Goal: Information Seeking & Learning: Learn about a topic

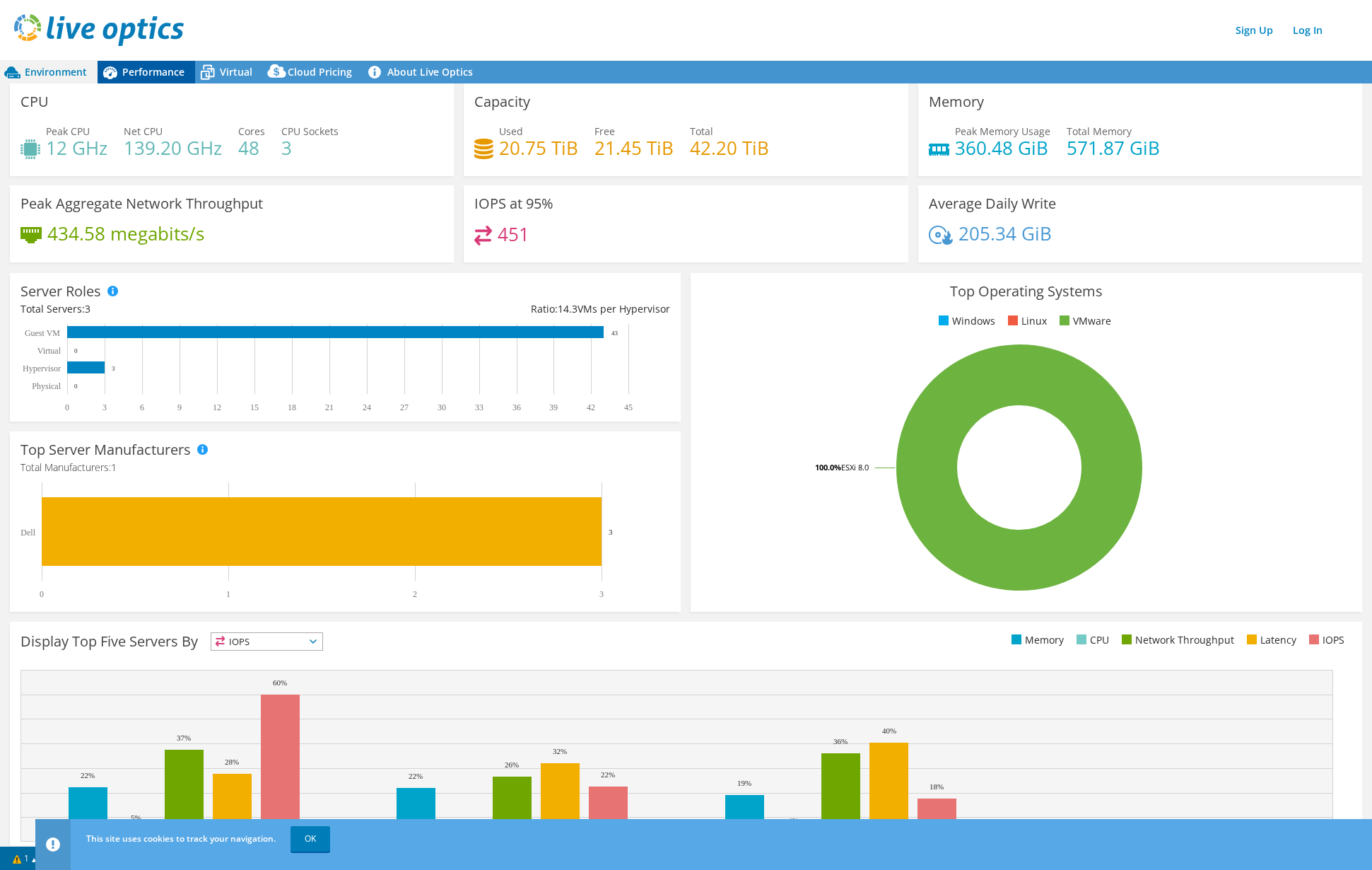
click at [132, 67] on span "Performance" at bounding box center [153, 72] width 62 height 13
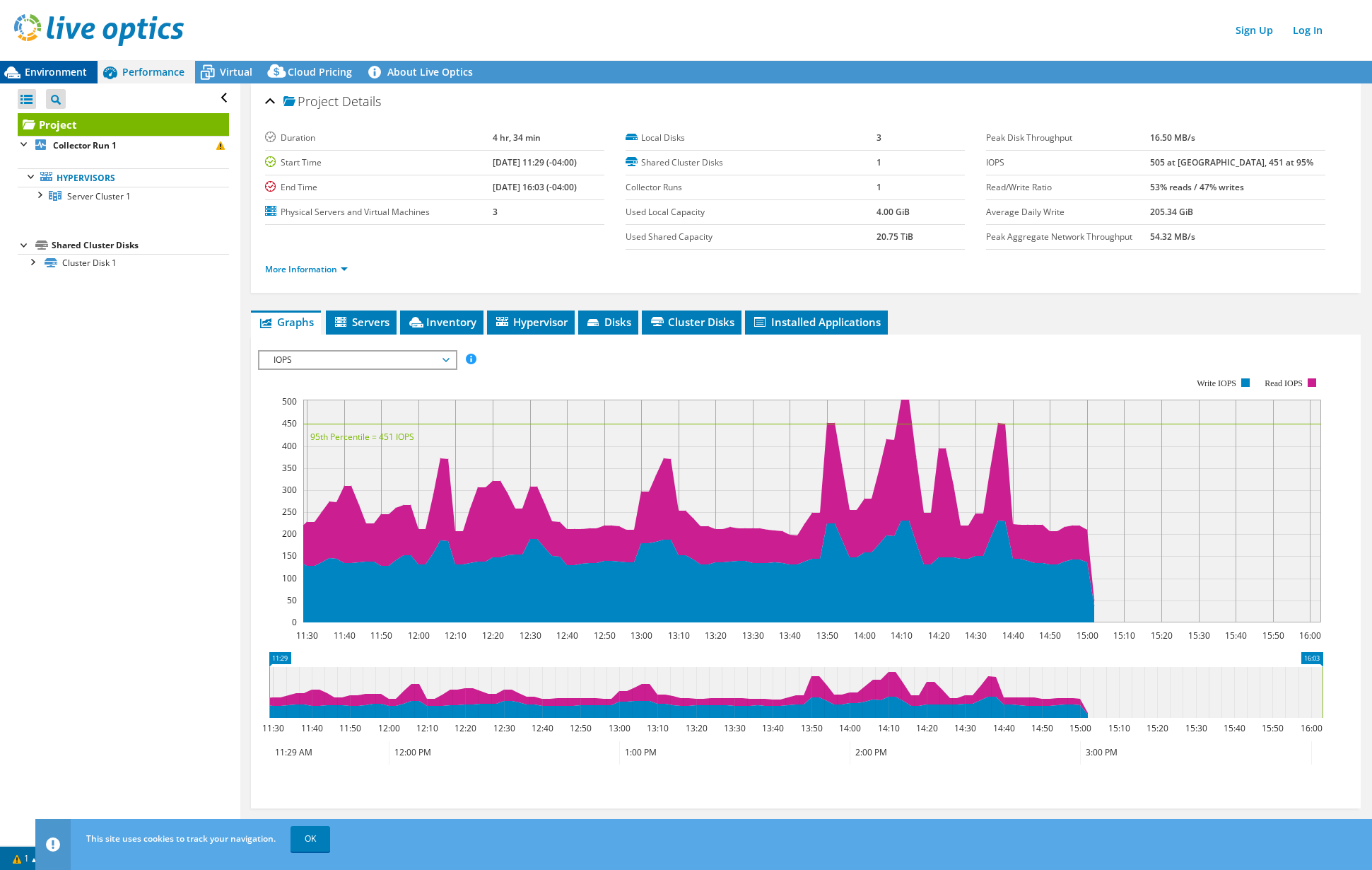
click at [61, 69] on span "Environment" at bounding box center [56, 72] width 62 height 13
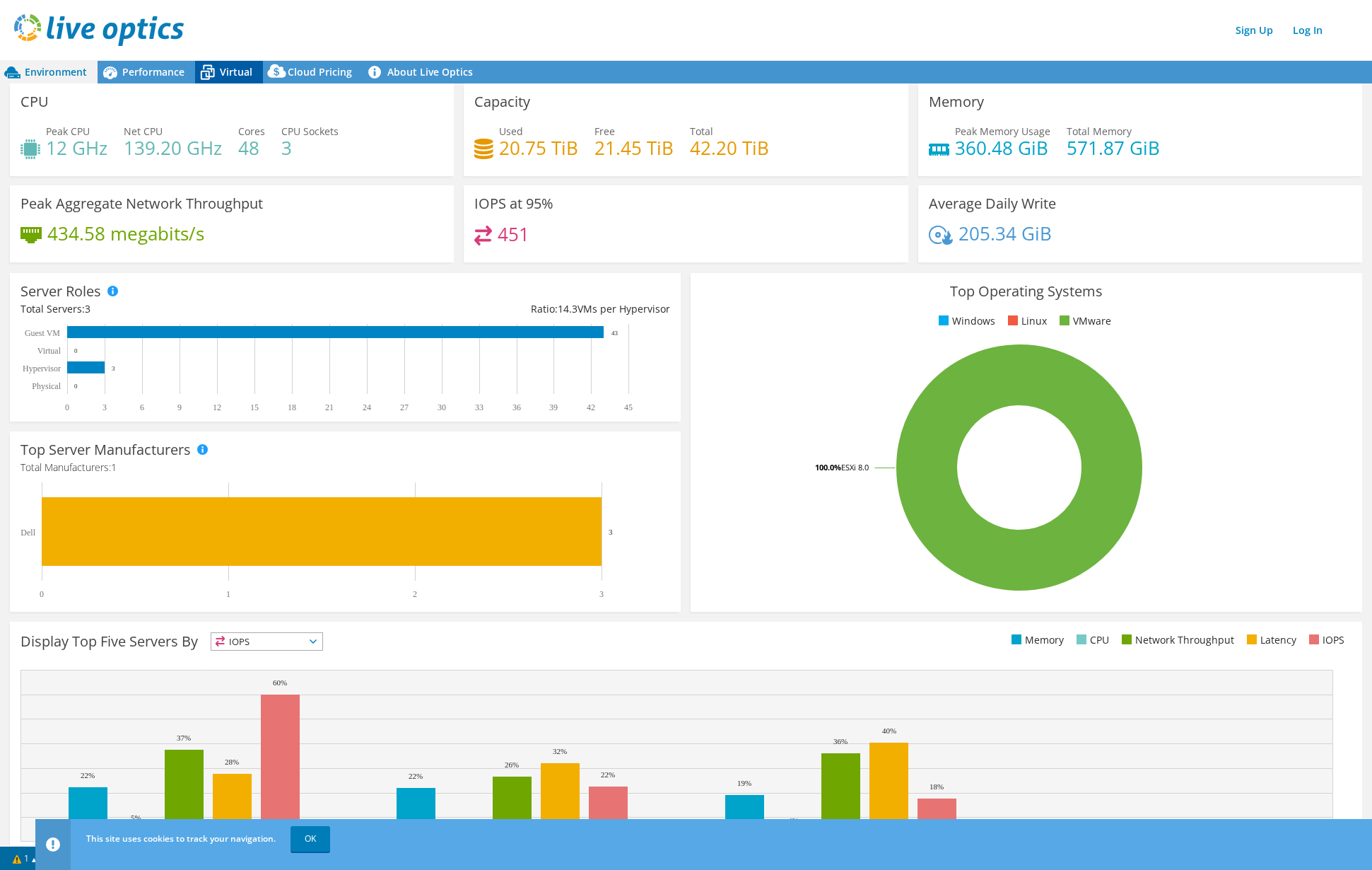
click at [236, 70] on span "Virtual" at bounding box center [236, 72] width 33 height 13
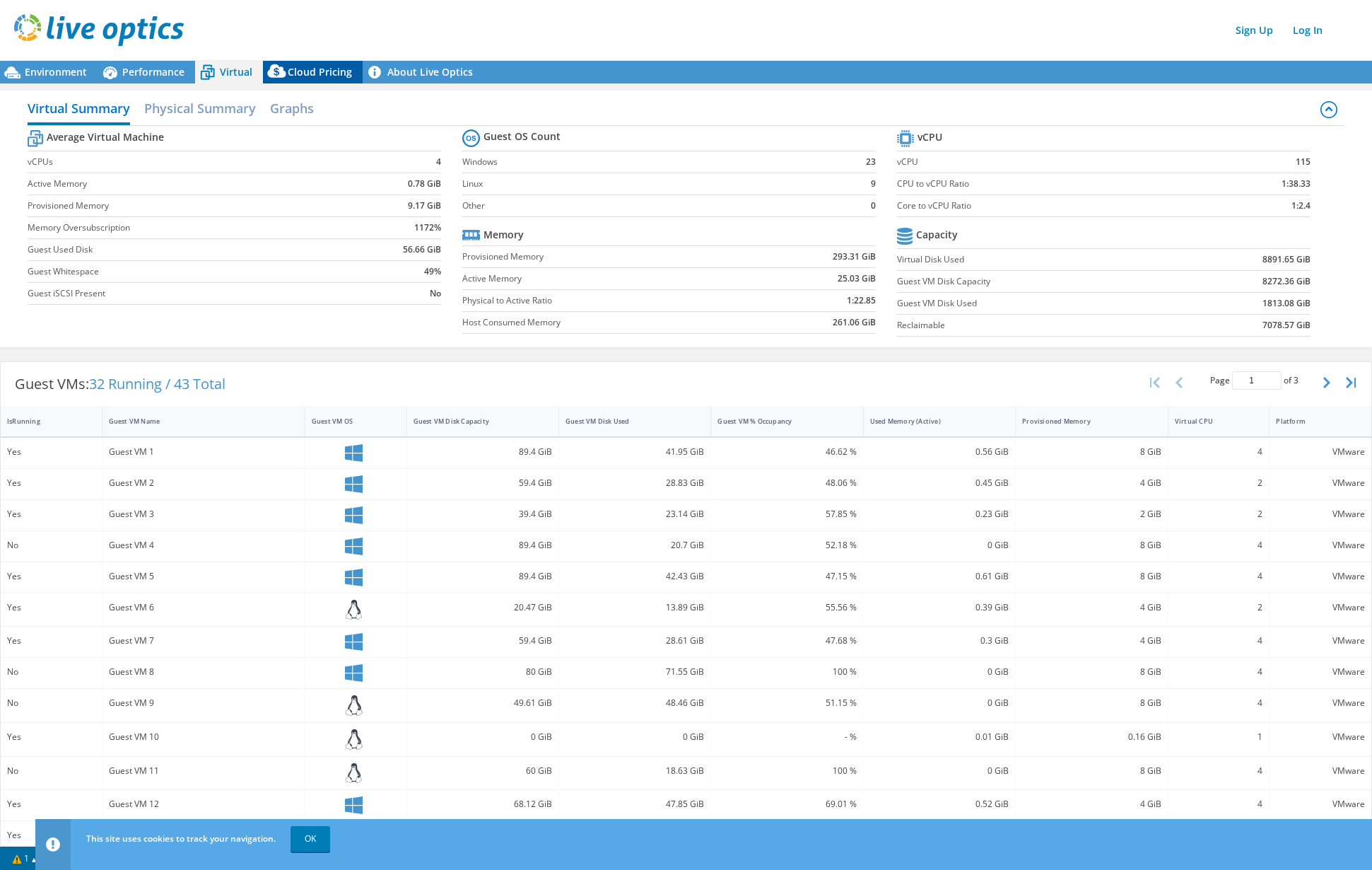
click at [301, 73] on span "Cloud Pricing" at bounding box center [319, 72] width 64 height 13
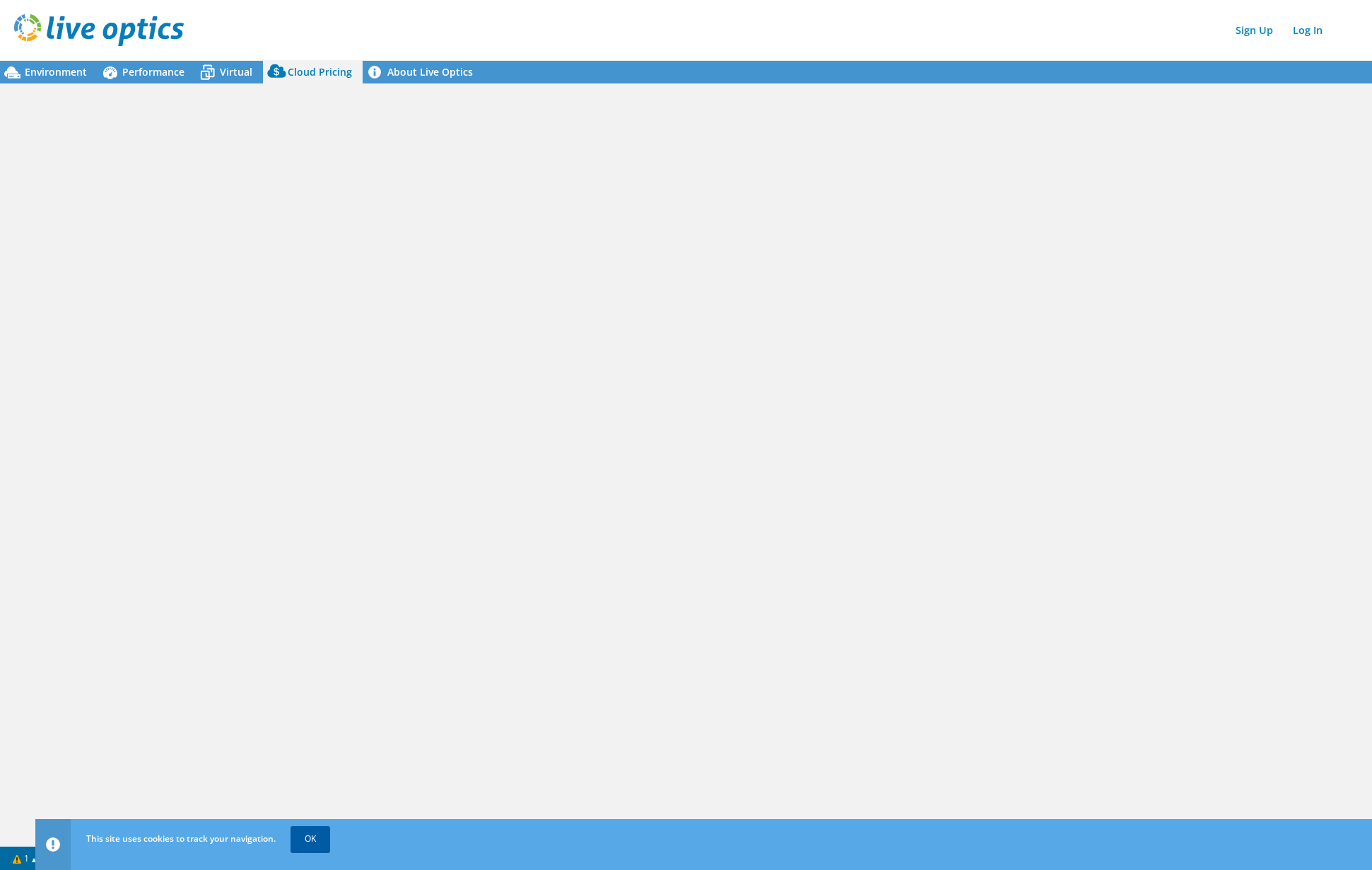
click at [317, 843] on link "OK" at bounding box center [310, 839] width 39 height 25
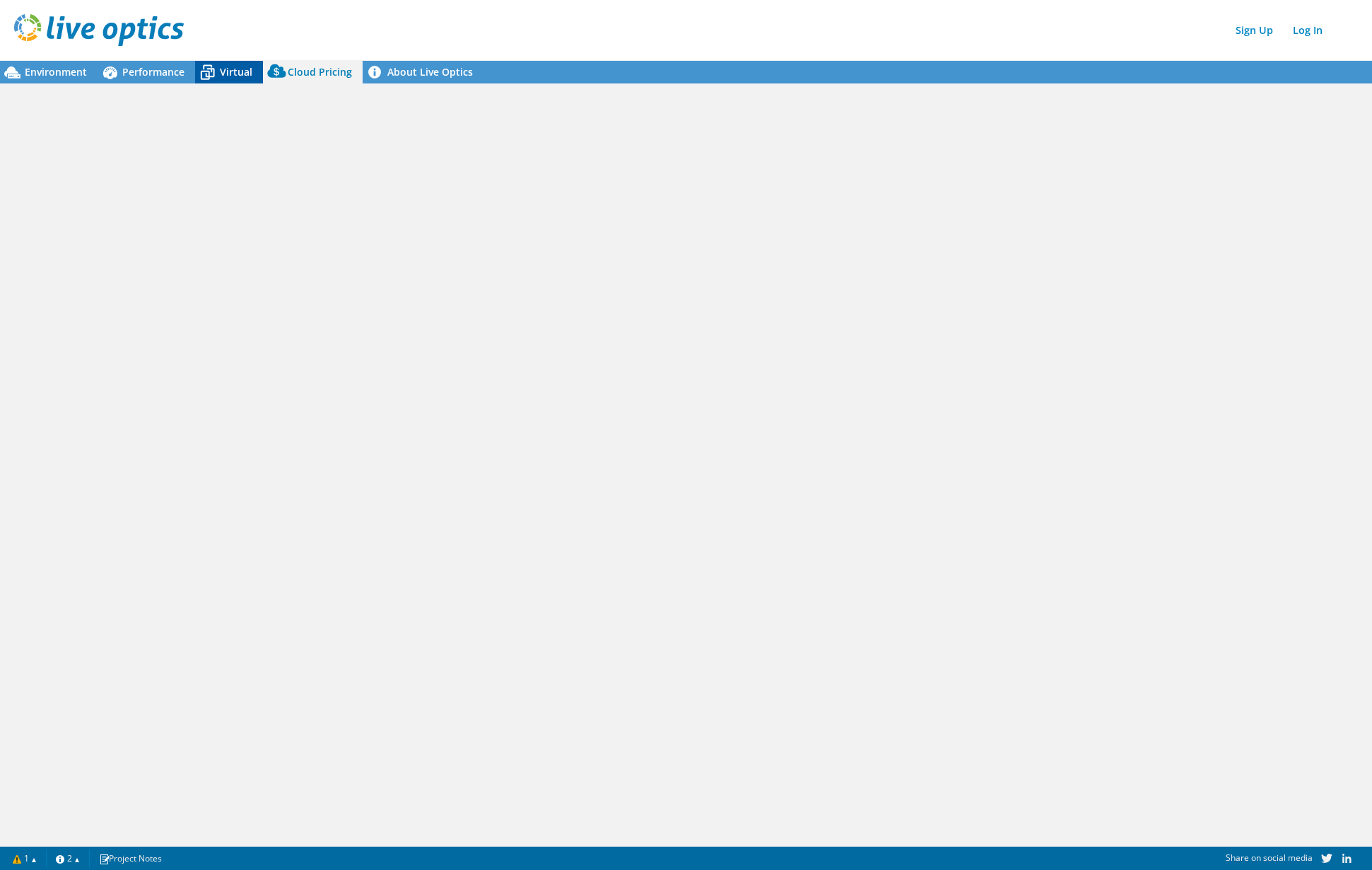
click at [234, 70] on span "Virtual" at bounding box center [236, 72] width 33 height 13
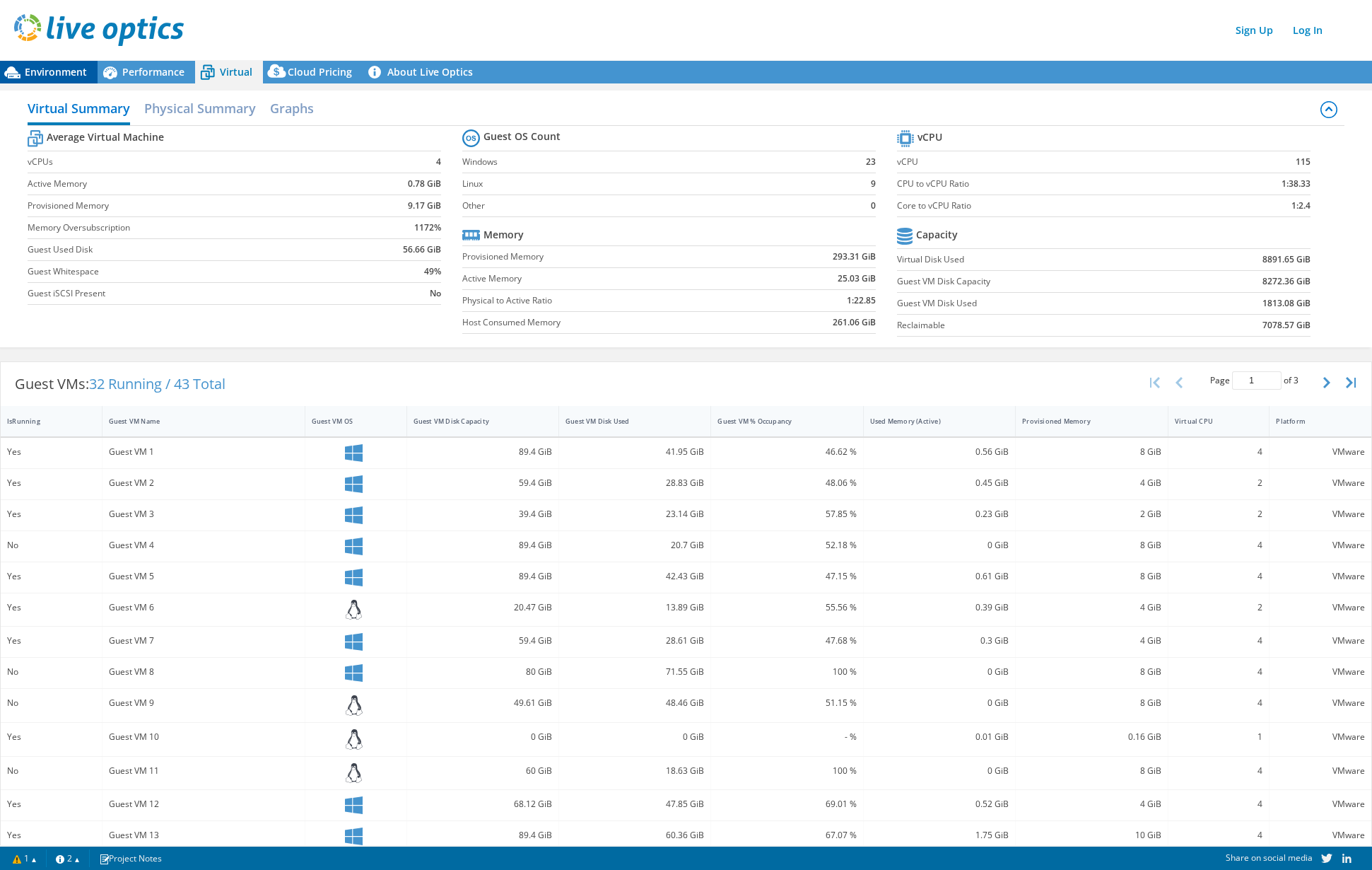
click at [44, 73] on span "Environment" at bounding box center [56, 72] width 62 height 13
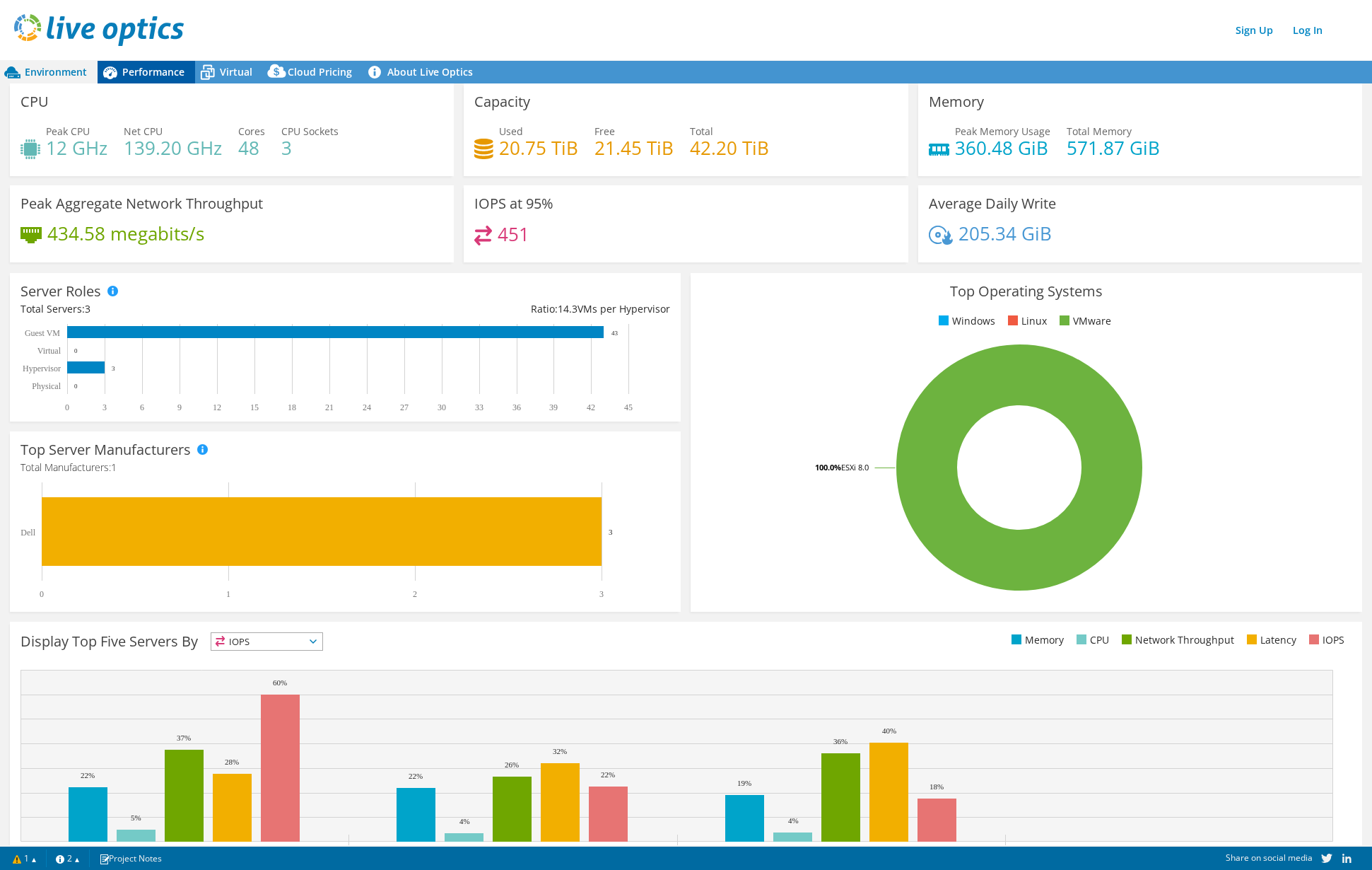
click at [162, 70] on span "Performance" at bounding box center [153, 72] width 62 height 13
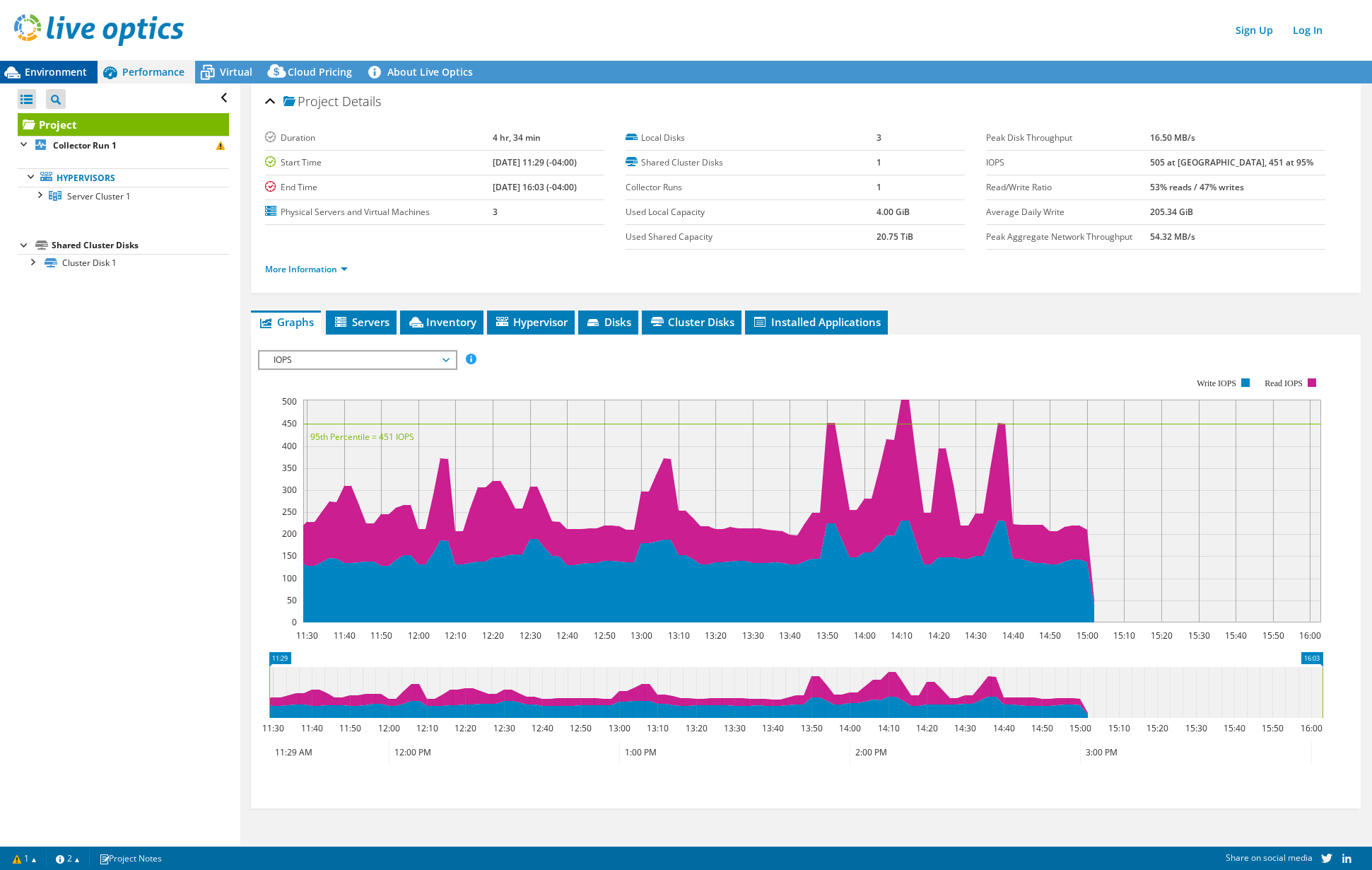
click at [53, 70] on span "Environment" at bounding box center [56, 72] width 62 height 13
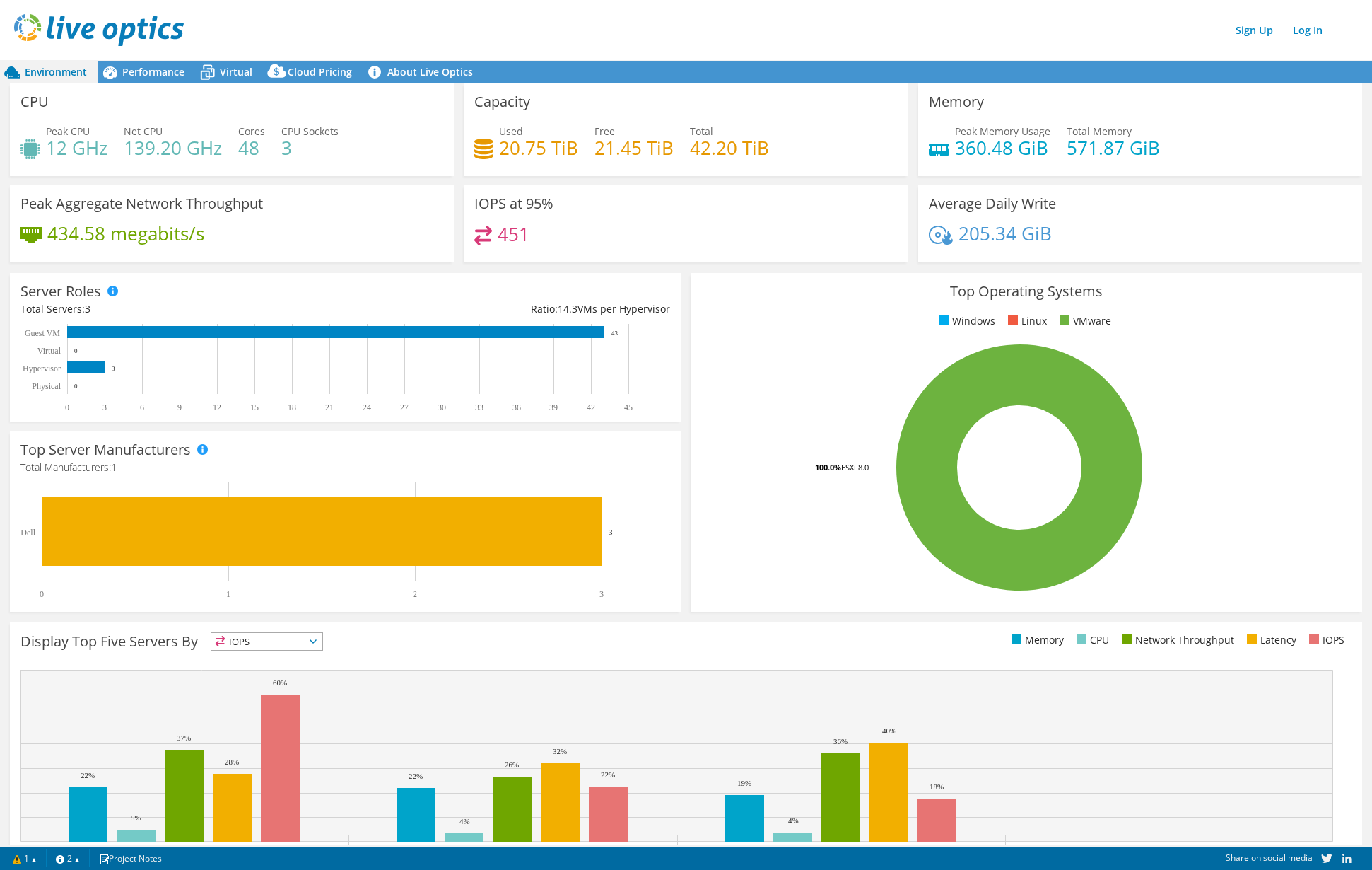
drag, startPoint x: 624, startPoint y: 20, endPoint x: 623, endPoint y: 53, distance: 33.0
click at [624, 20] on div "Sign Up Log In" at bounding box center [700, 30] width 1372 height 32
click at [609, 242] on div "451" at bounding box center [685, 240] width 423 height 30
click at [690, 339] on div "Top Operating Systems Windows Linux VMware 100.0% ESXi 8.0" at bounding box center [1026, 442] width 671 height 339
click at [618, 222] on div "IOPS at 95% 451" at bounding box center [685, 224] width 444 height 77
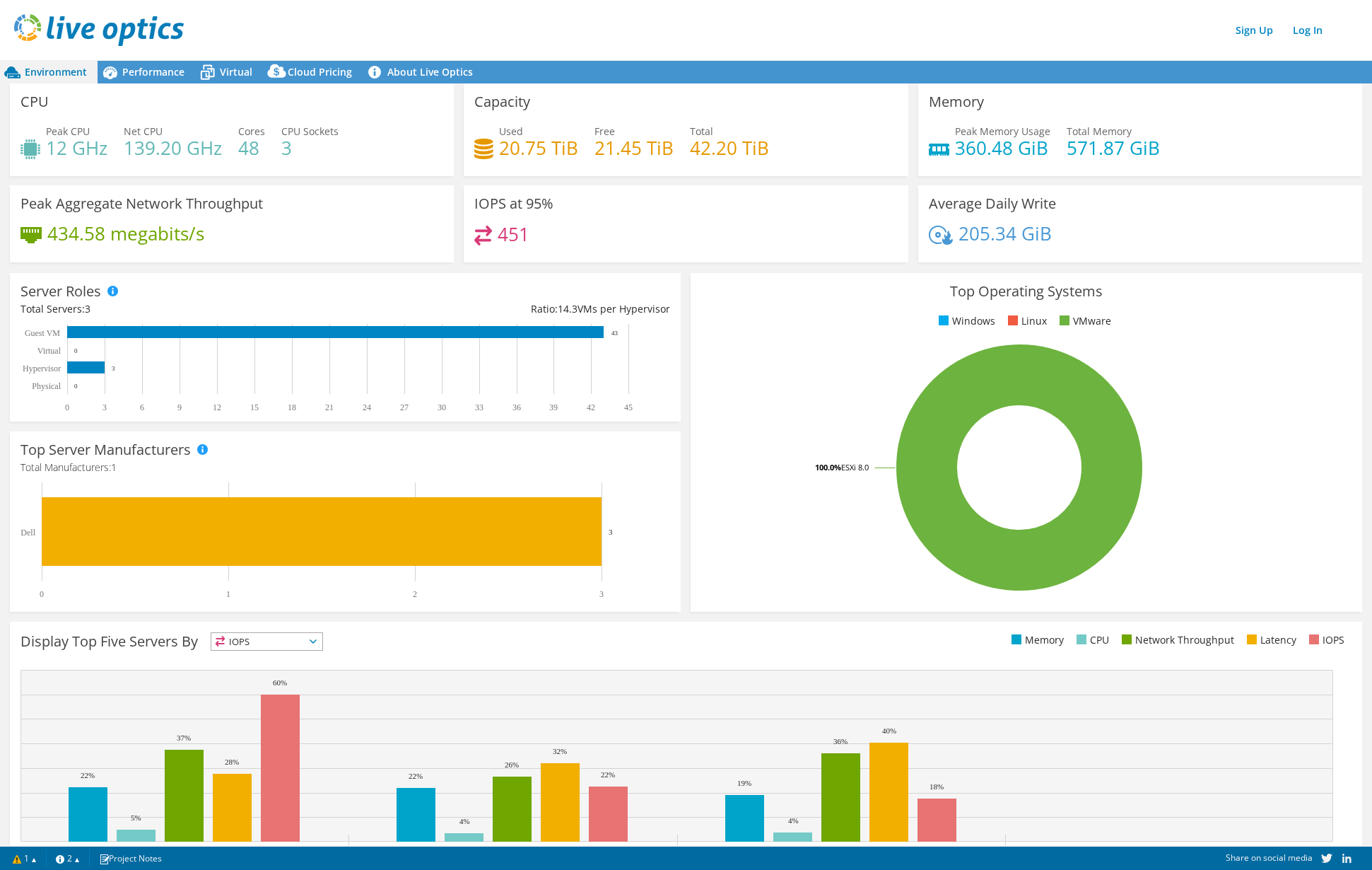
click at [687, 197] on div "IOPS at 95% 451" at bounding box center [685, 224] width 444 height 77
click at [244, 69] on span "Virtual" at bounding box center [236, 72] width 33 height 13
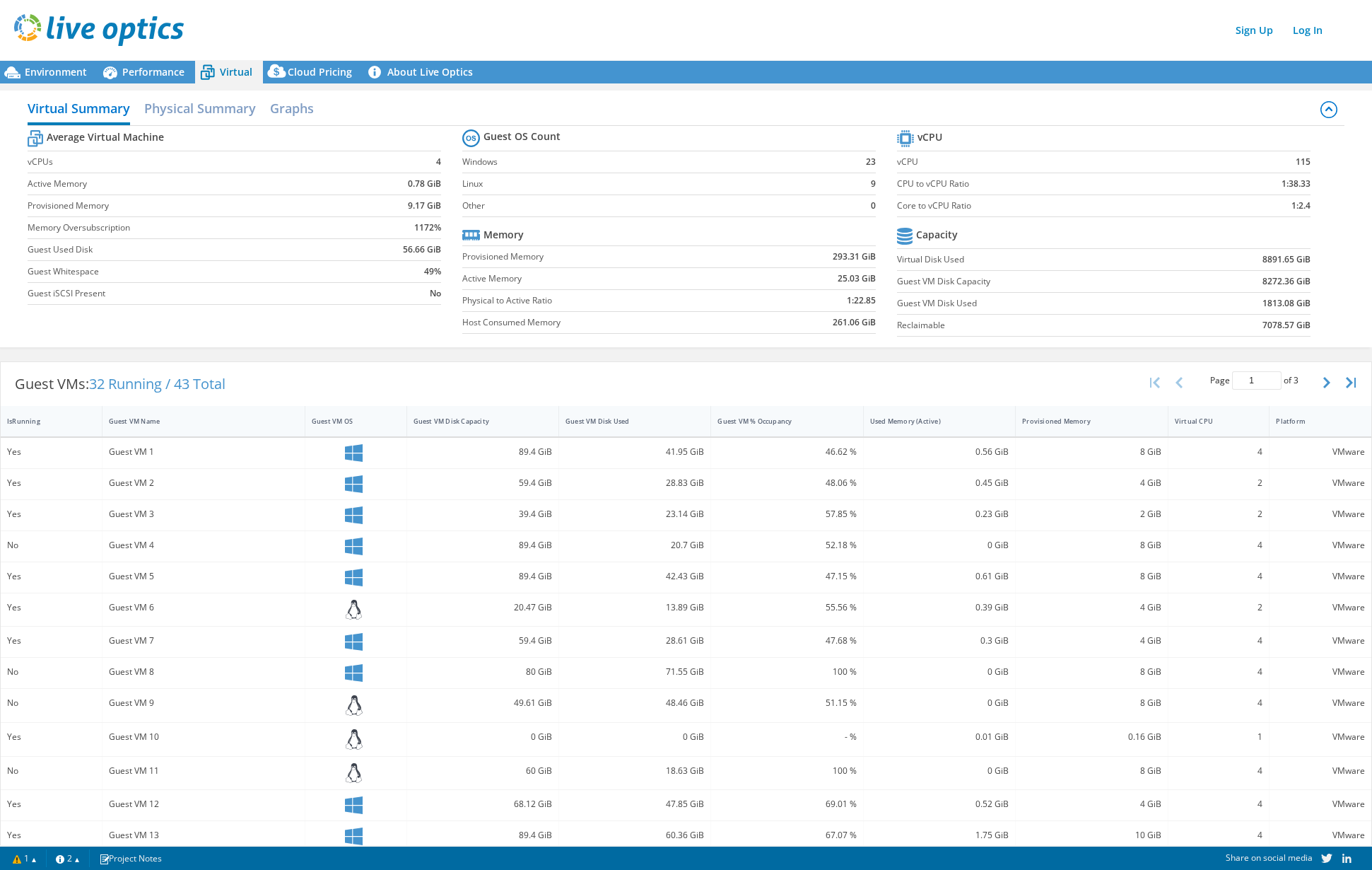
click at [446, 99] on div "Virtual Summary Physical Summary Graphs" at bounding box center [686, 110] width 1317 height 32
click at [747, 23] on div "Sign Up Log In" at bounding box center [700, 30] width 1372 height 32
click at [496, 16] on div "Sign Up Log In" at bounding box center [700, 30] width 1372 height 32
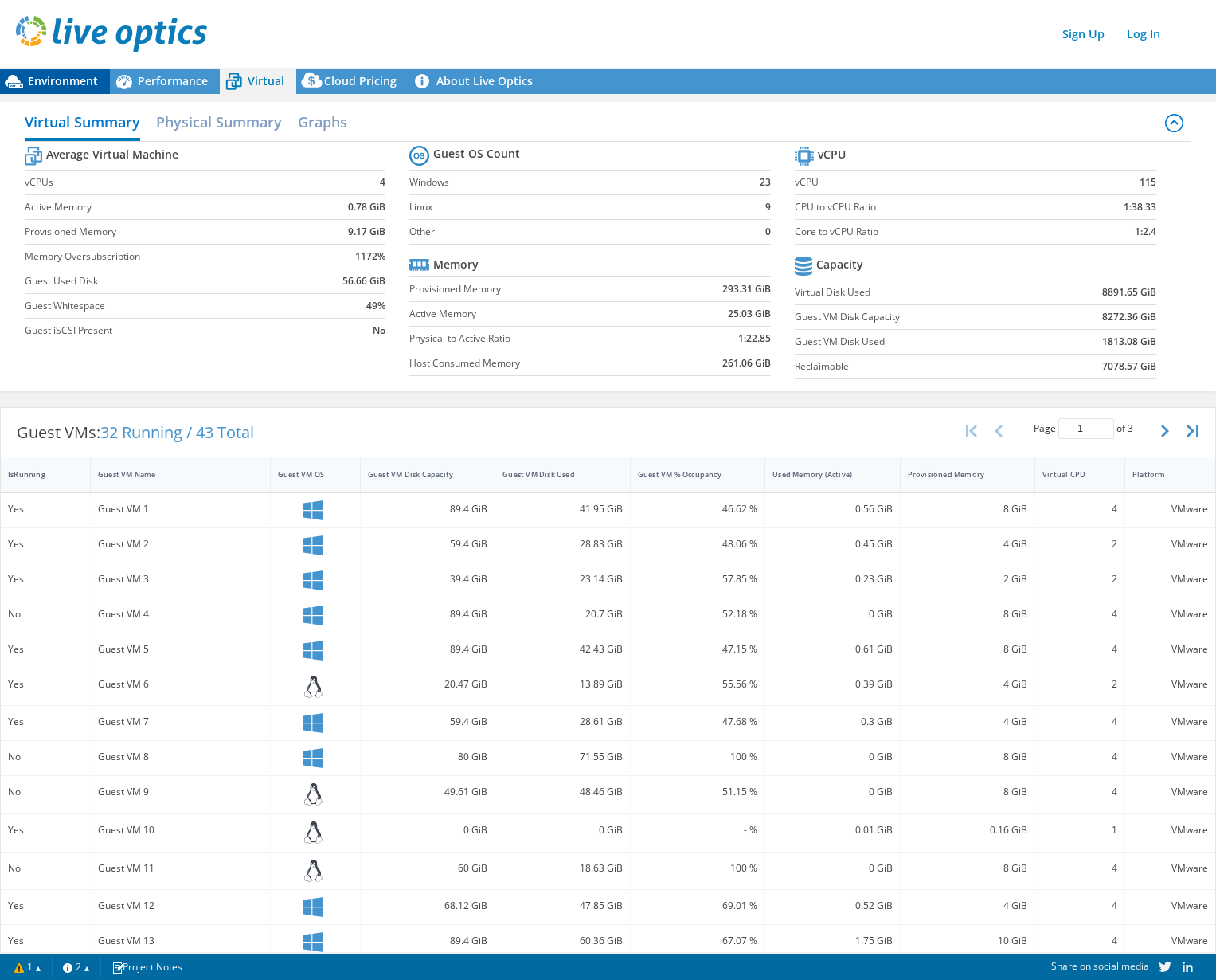
click at [50, 82] on span "Environment" at bounding box center [63, 81] width 70 height 15
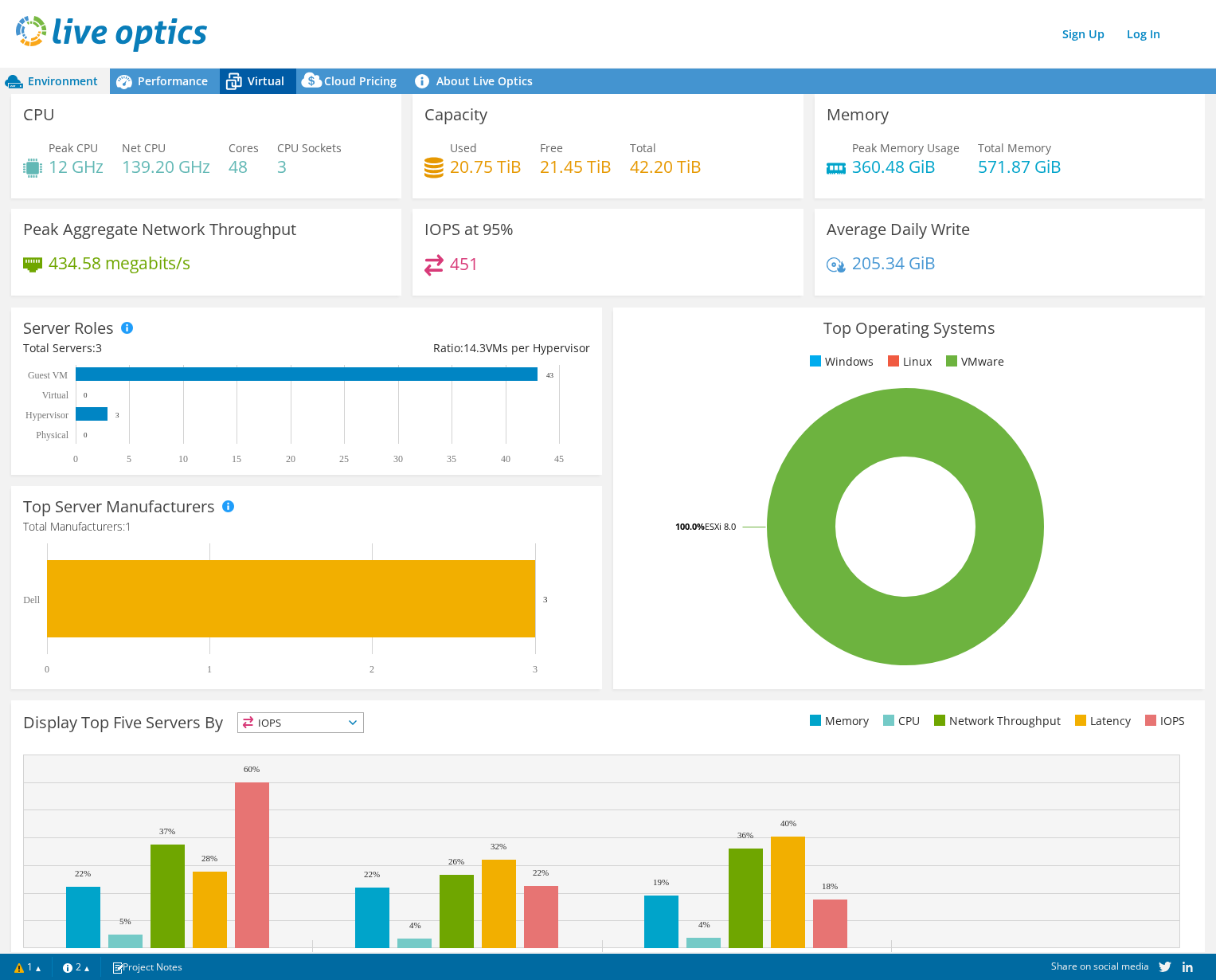
click at [250, 83] on span "Virtual" at bounding box center [266, 81] width 37 height 15
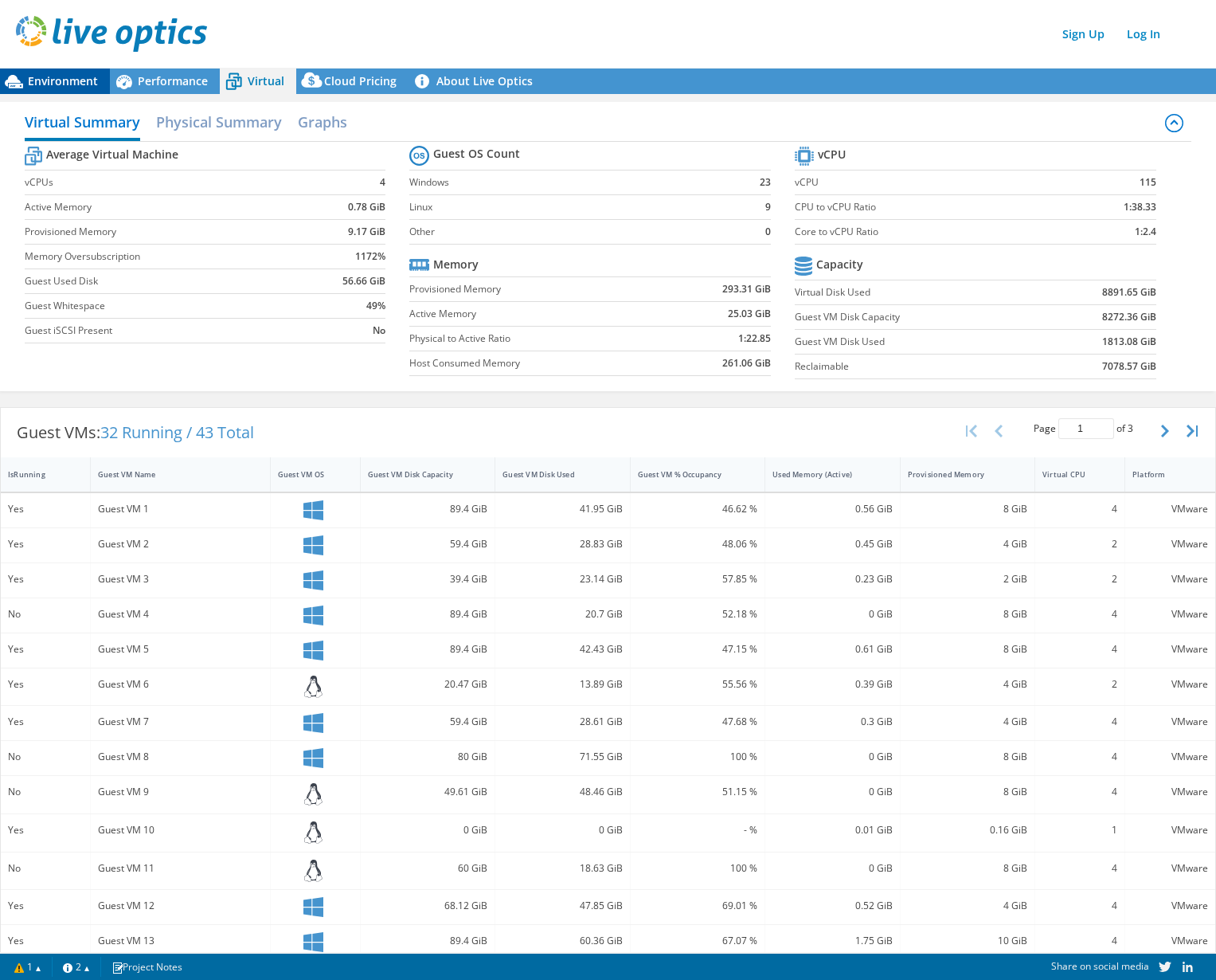
click at [68, 77] on span "Environment" at bounding box center [63, 81] width 70 height 15
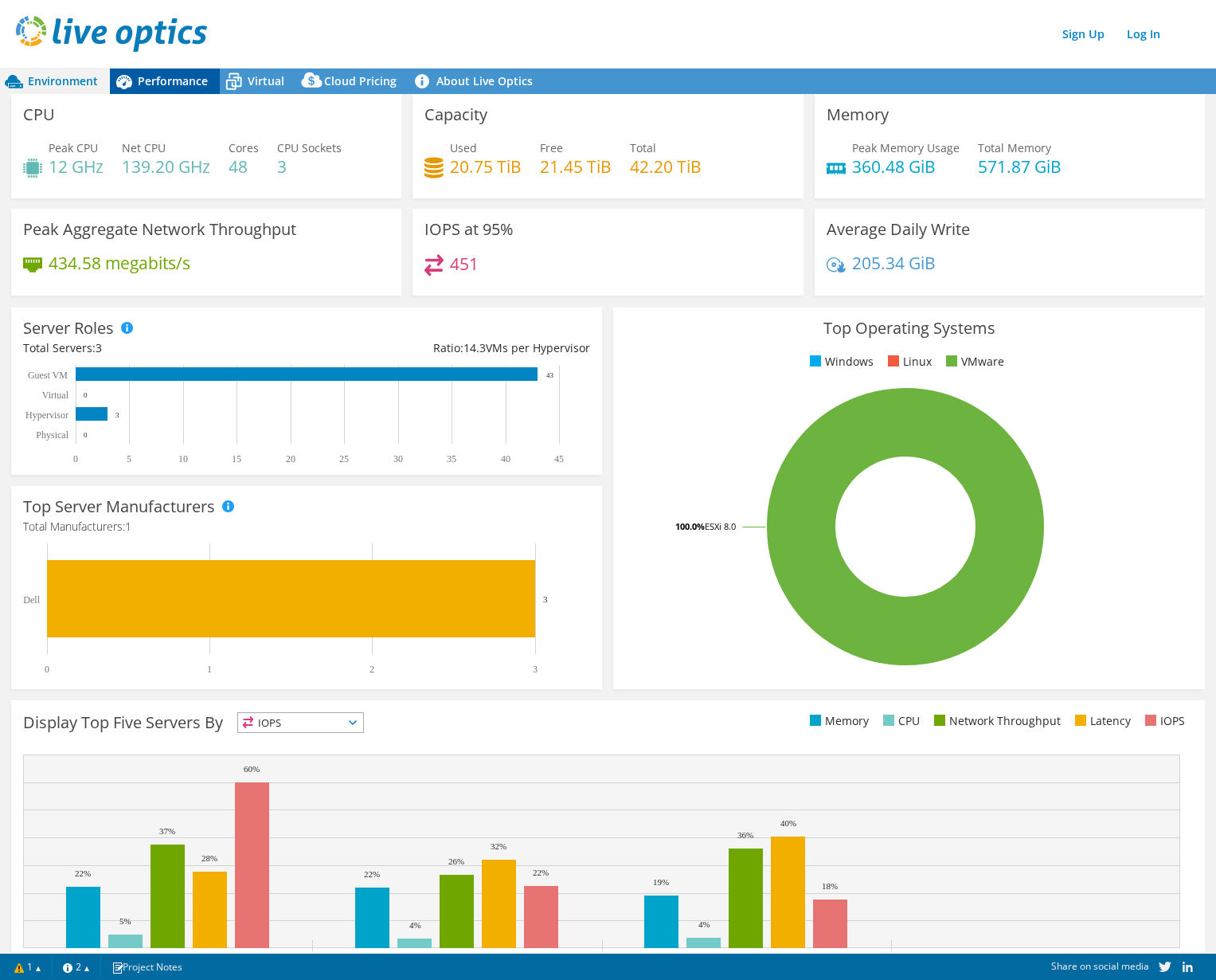
click at [203, 75] on span "Performance" at bounding box center [173, 81] width 70 height 15
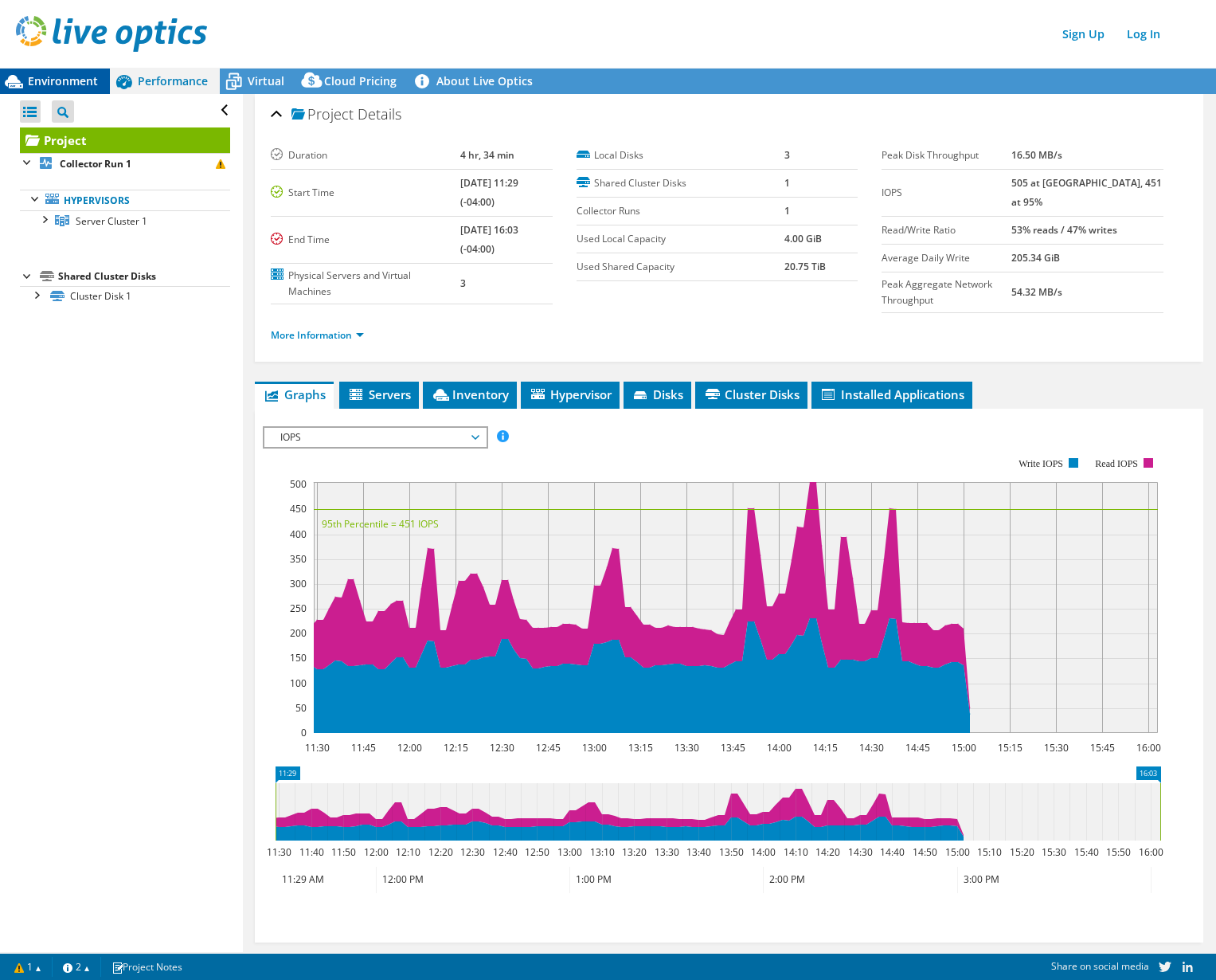
click at [85, 68] on div "Environment" at bounding box center [55, 81] width 110 height 26
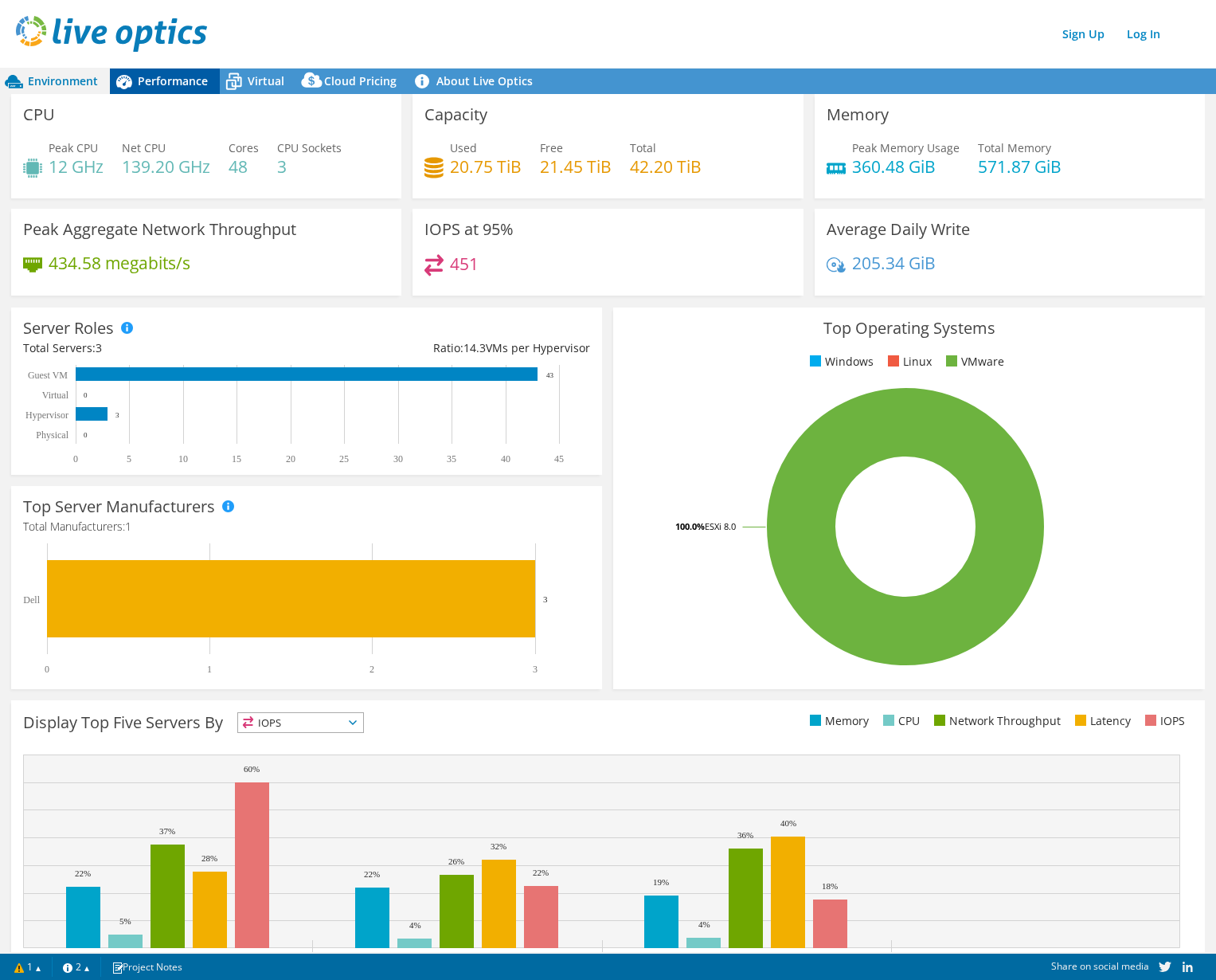
click at [172, 81] on span "Performance" at bounding box center [173, 81] width 70 height 15
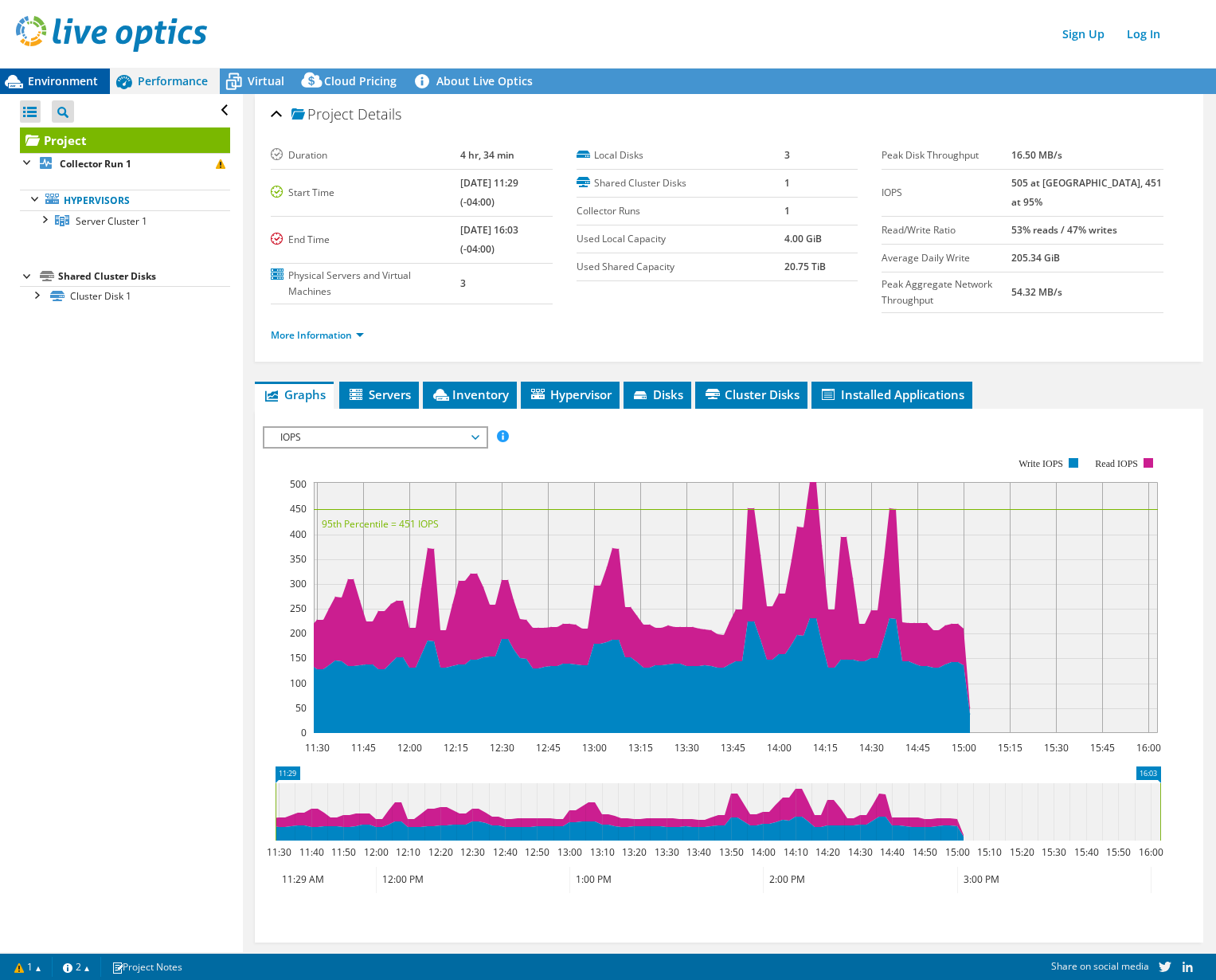
click at [78, 74] on span "Environment" at bounding box center [63, 81] width 70 height 15
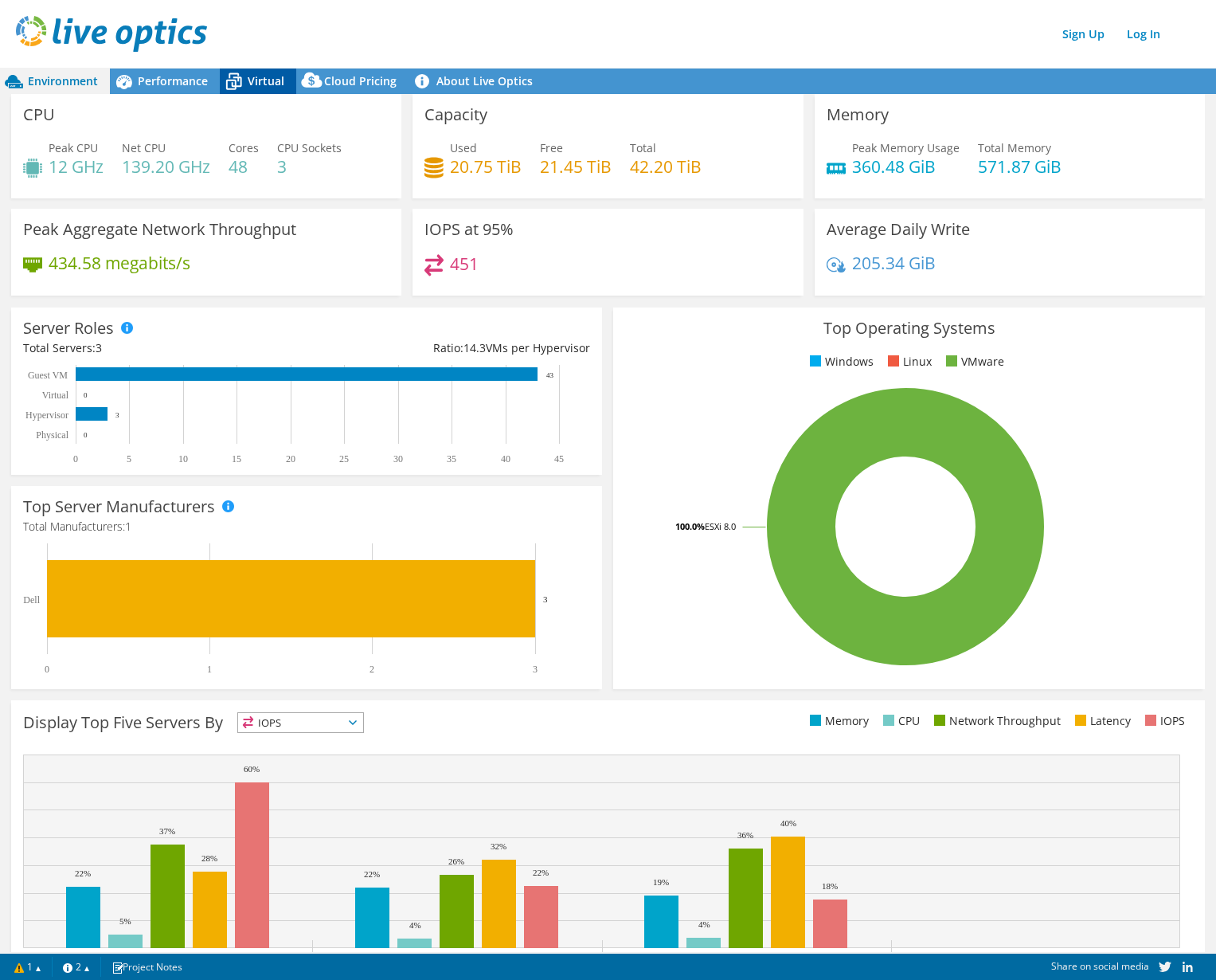
click at [266, 80] on span "Virtual" at bounding box center [266, 81] width 37 height 15
